Goal: Task Accomplishment & Management: Manage account settings

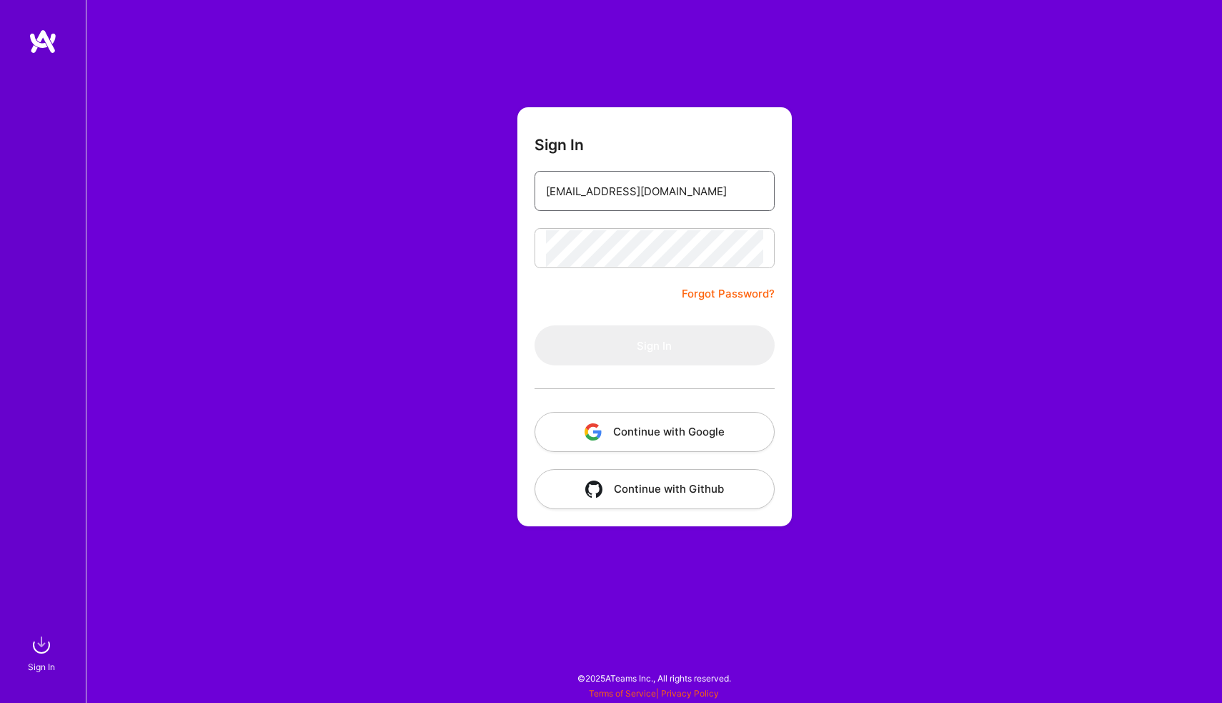
type input "[EMAIL_ADDRESS][DOMAIN_NAME]"
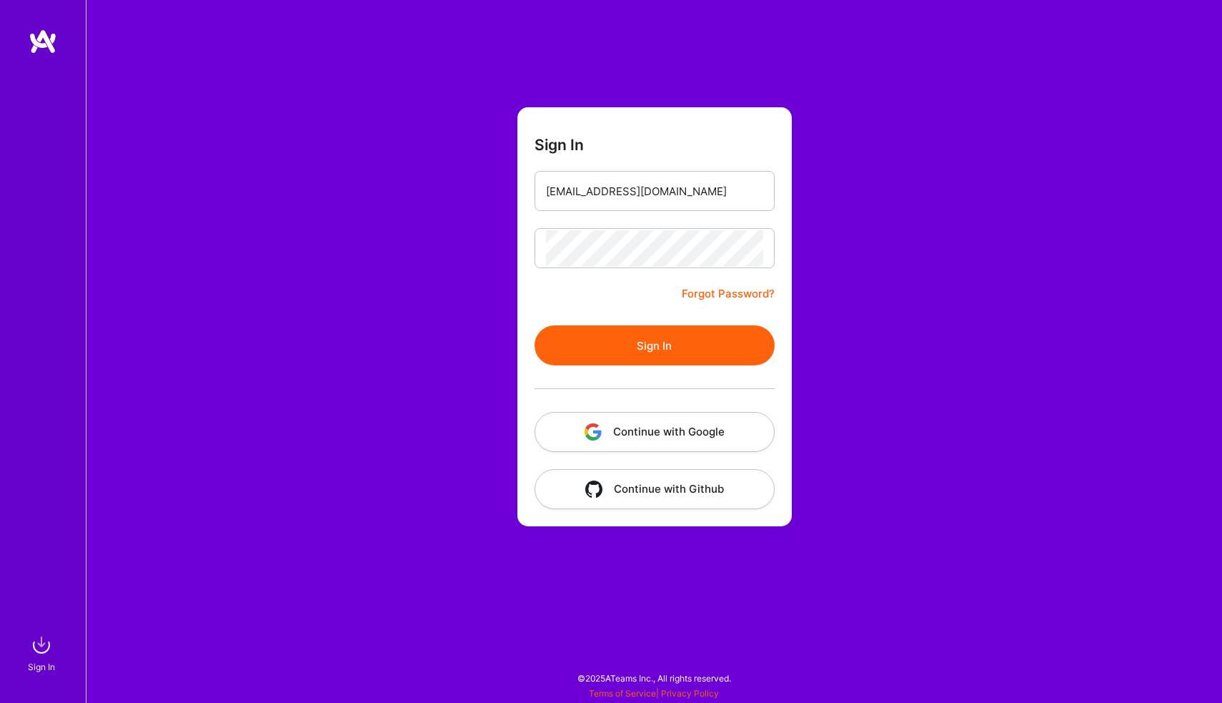
click at [598, 340] on button "Sign In" at bounding box center [655, 345] width 240 height 40
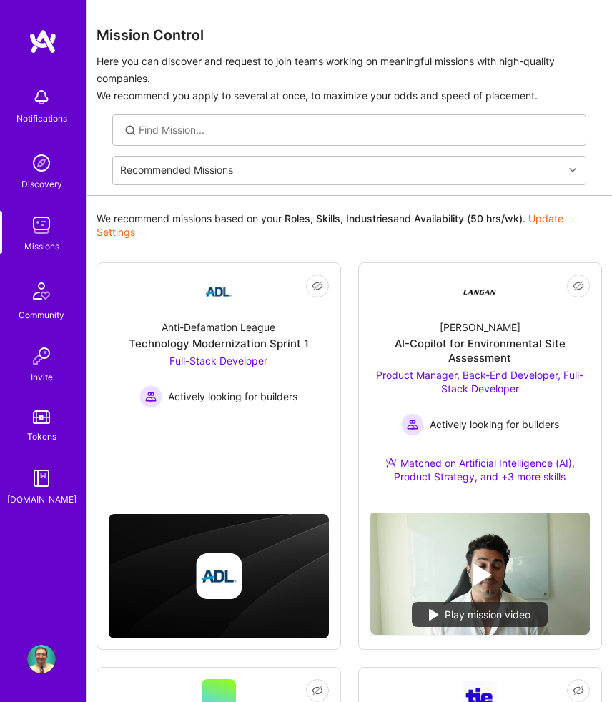
click at [42, 222] on img at bounding box center [41, 225] width 29 height 29
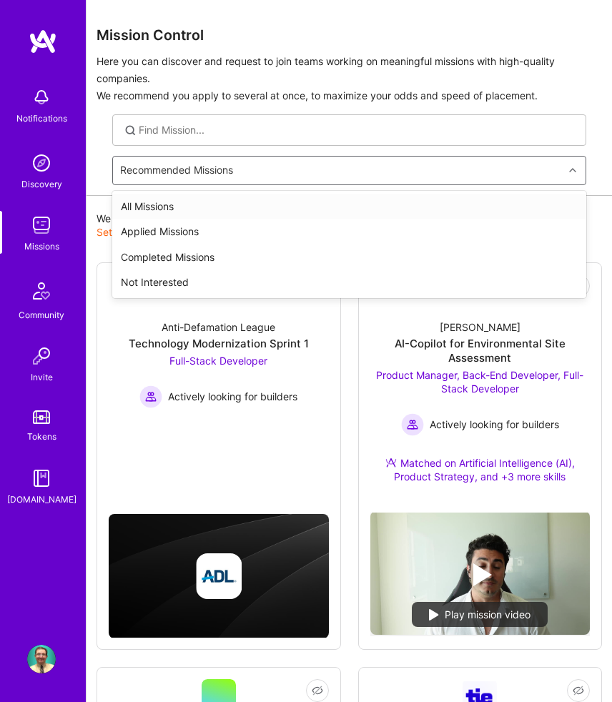
click at [195, 181] on div "Recommended Missions" at bounding box center [338, 171] width 450 height 28
click at [187, 227] on div "Applied Missions" at bounding box center [349, 232] width 474 height 26
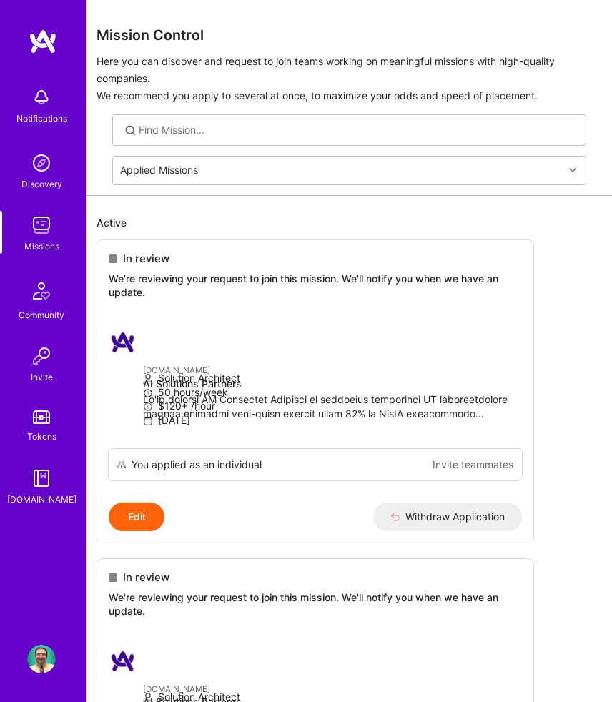
click at [32, 117] on div "Notifications" at bounding box center [41, 119] width 51 height 14
click at [35, 219] on img at bounding box center [41, 225] width 29 height 29
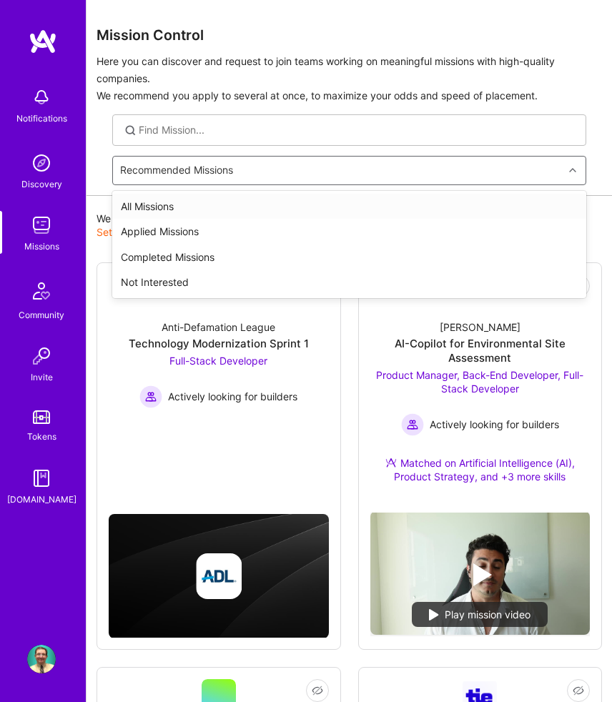
click at [197, 167] on div "Recommended Missions" at bounding box center [176, 171] width 113 height 14
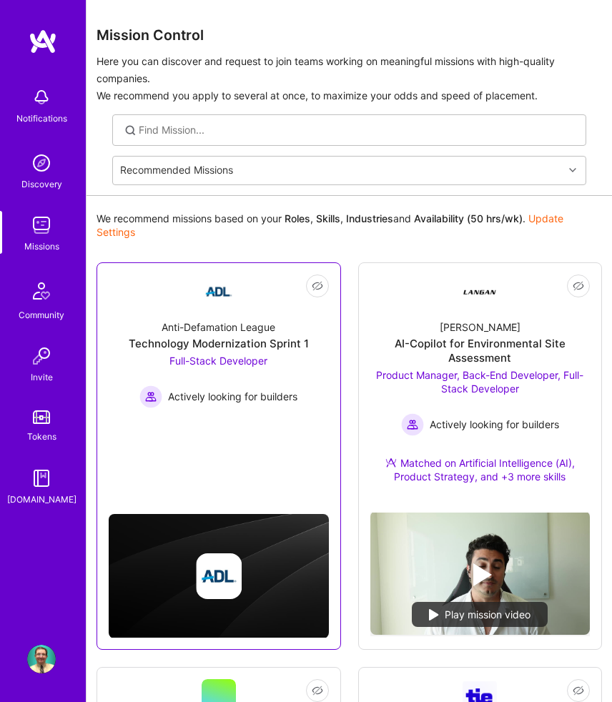
click at [184, 347] on div "Technology Modernization Sprint 1" at bounding box center [219, 344] width 180 height 14
